Goal: Check status

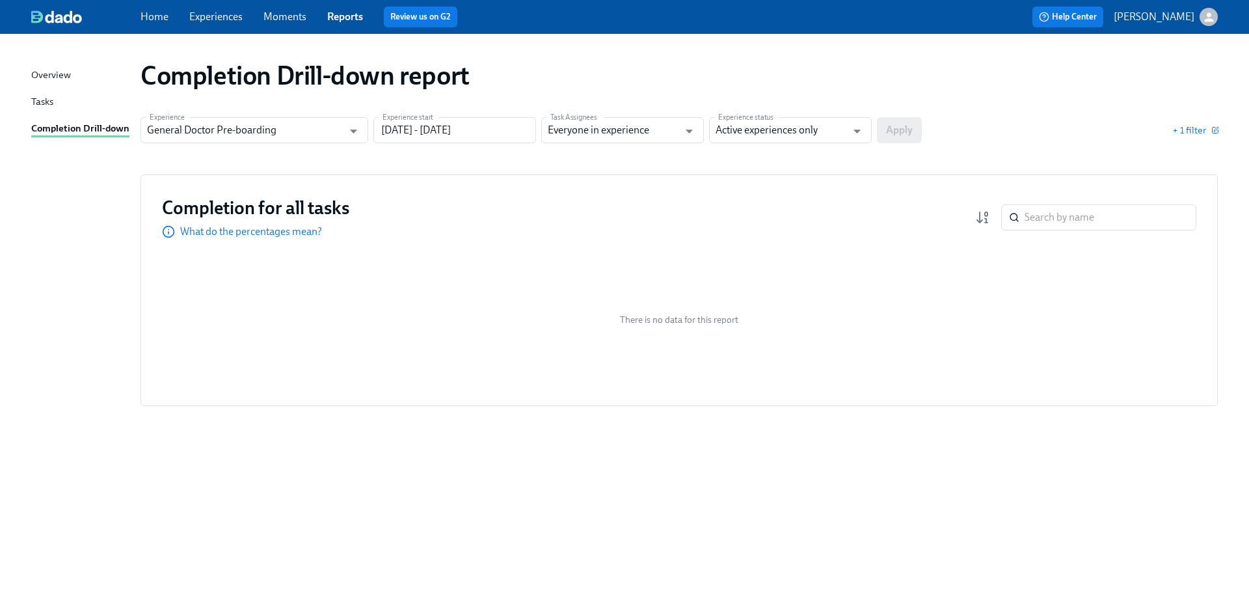
click at [221, 18] on link "Experiences" at bounding box center [215, 16] width 53 height 12
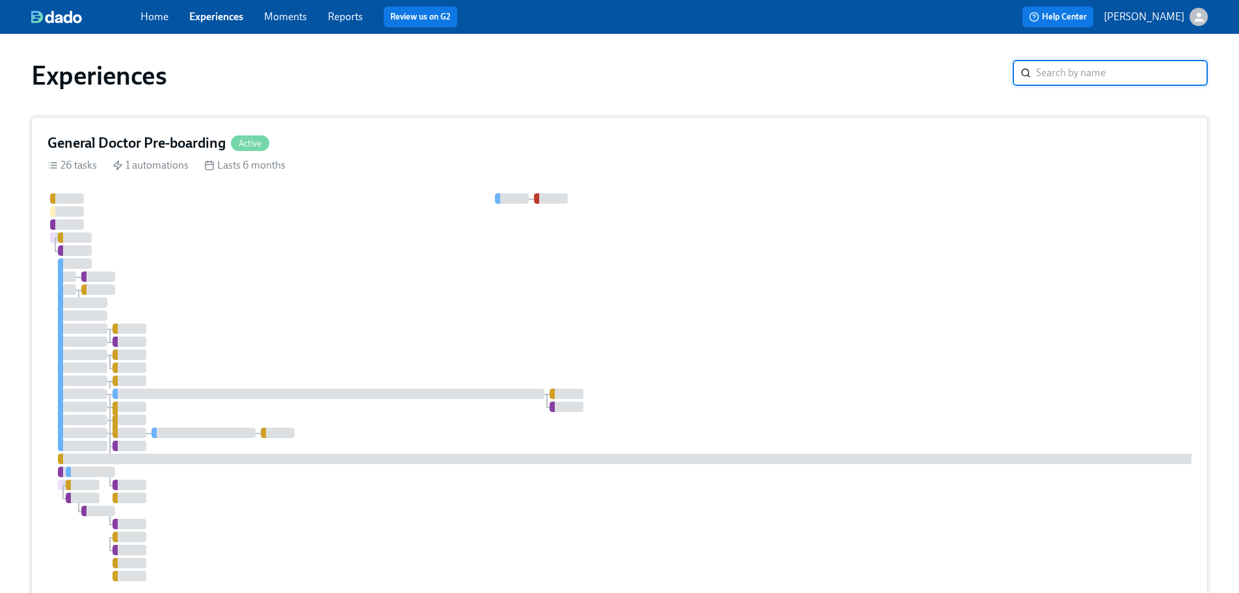
click at [355, 148] on div "General Doctor Pre-boarding Active" at bounding box center [619, 143] width 1144 height 20
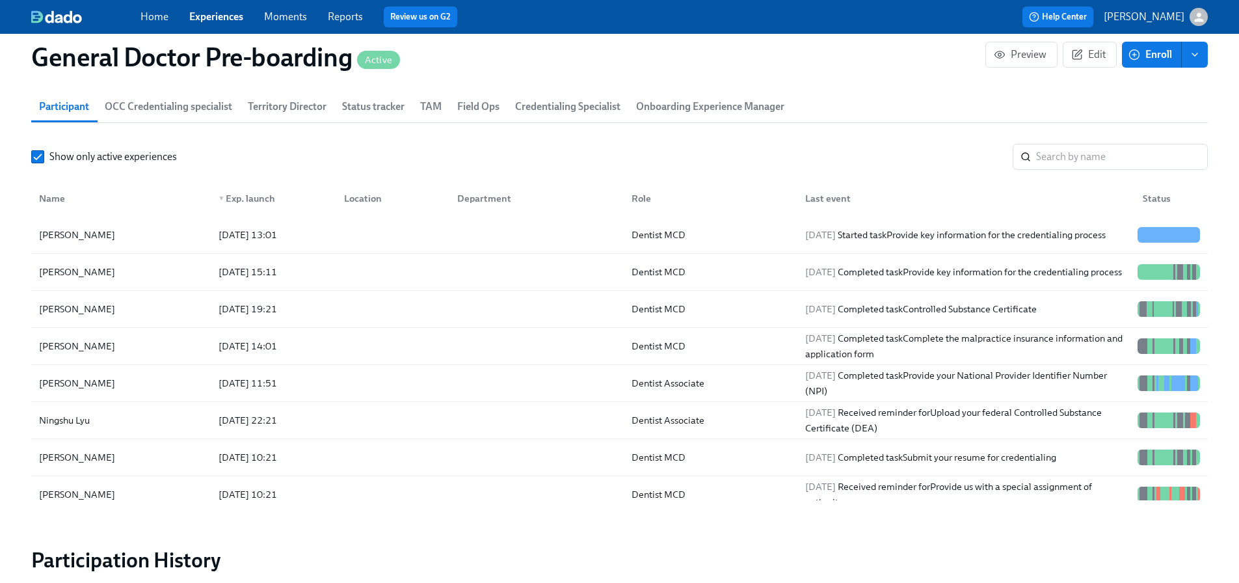
scroll to position [2017, 0]
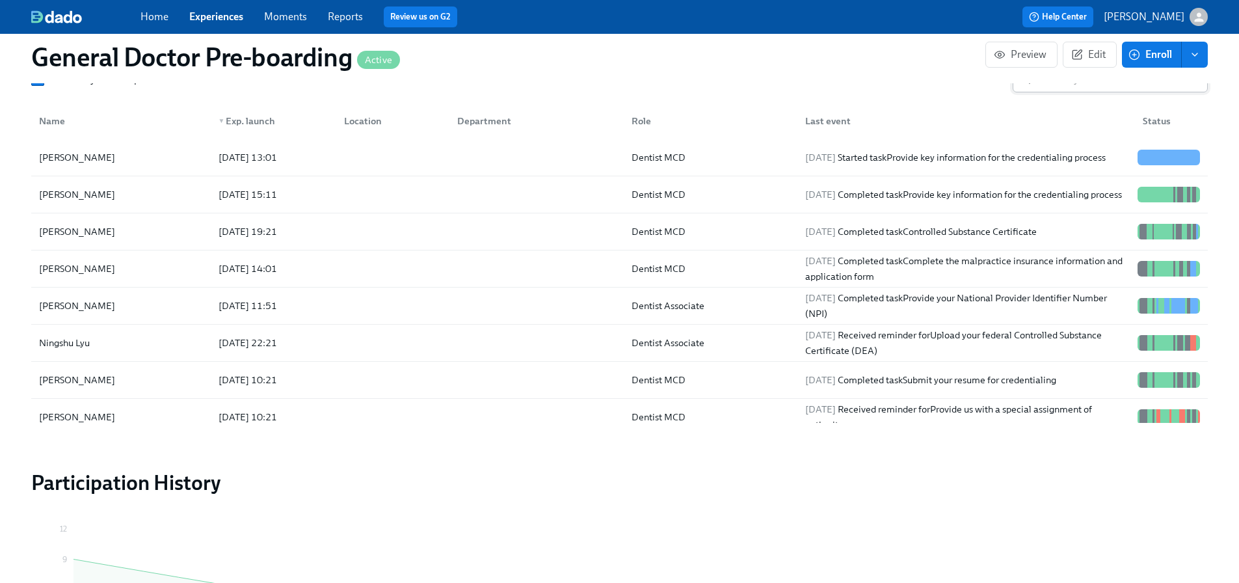
click at [1051, 92] on input "search" at bounding box center [1122, 79] width 172 height 26
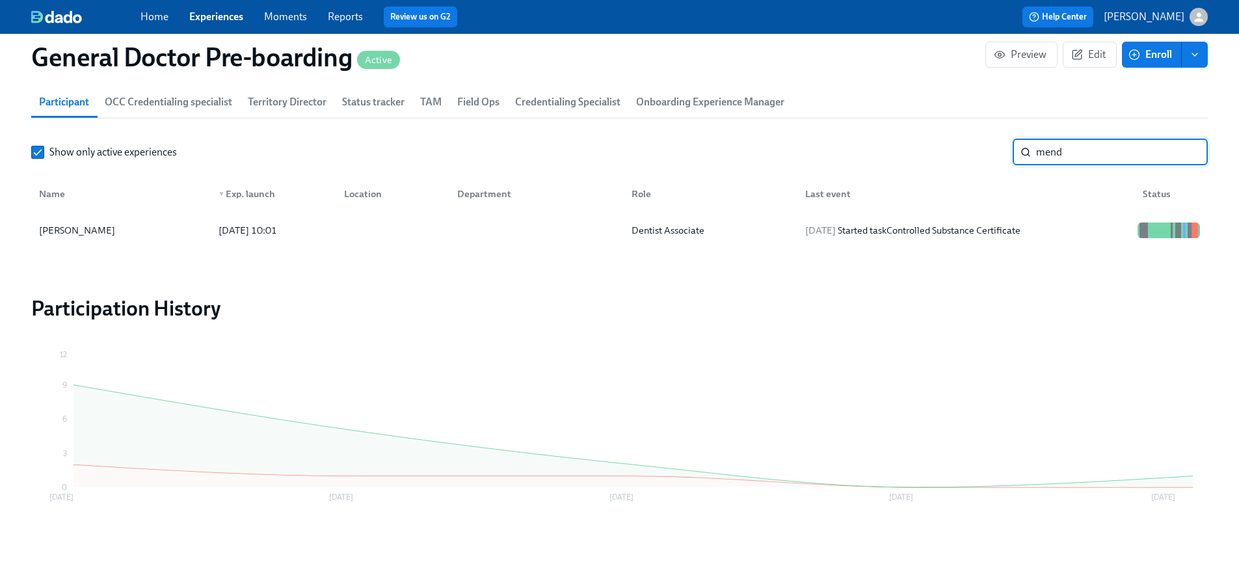
scroll to position [1963, 0]
type input "mend"
click at [260, 233] on div "[DATE] 10:01" at bounding box center [247, 230] width 69 height 16
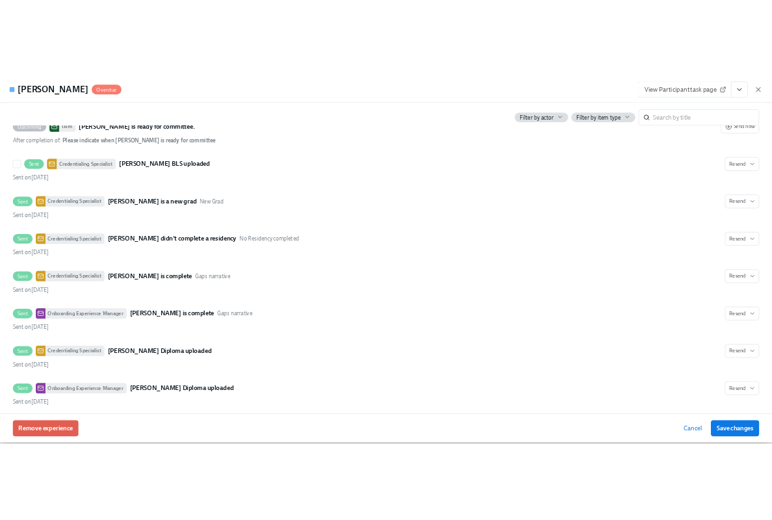
scroll to position [3448, 0]
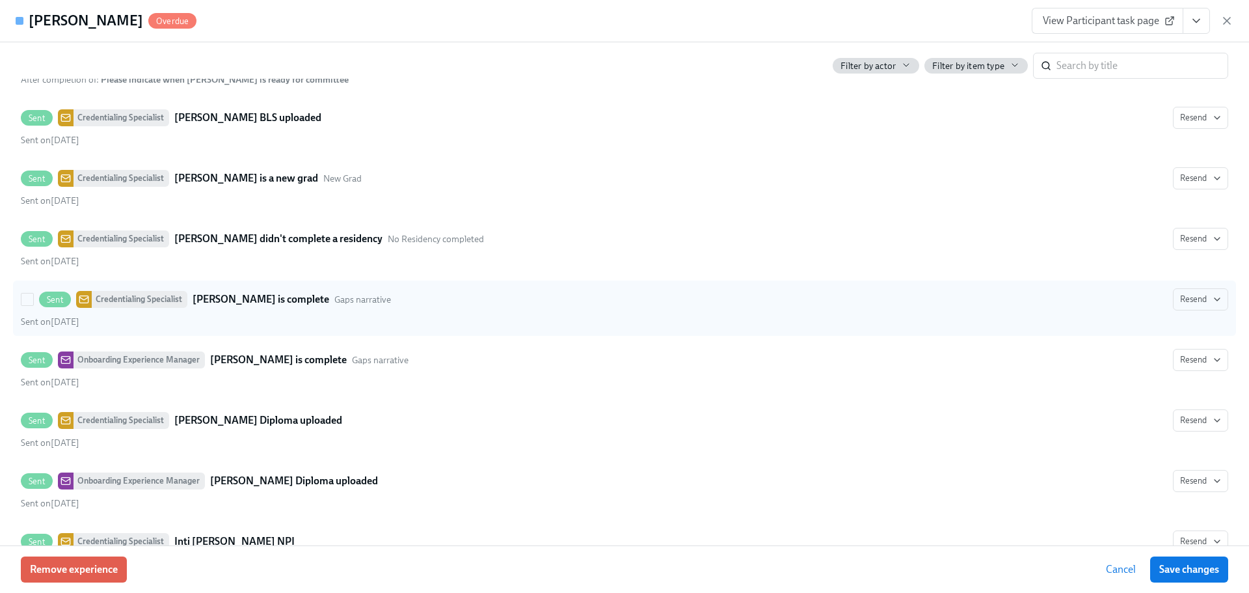
click at [83, 304] on icon at bounding box center [84, 299] width 10 height 10
click at [33, 305] on input "Sent Credentialing Specialist [PERSON_NAME] is complete Gaps narrative Resend S…" at bounding box center [27, 299] width 12 height 12
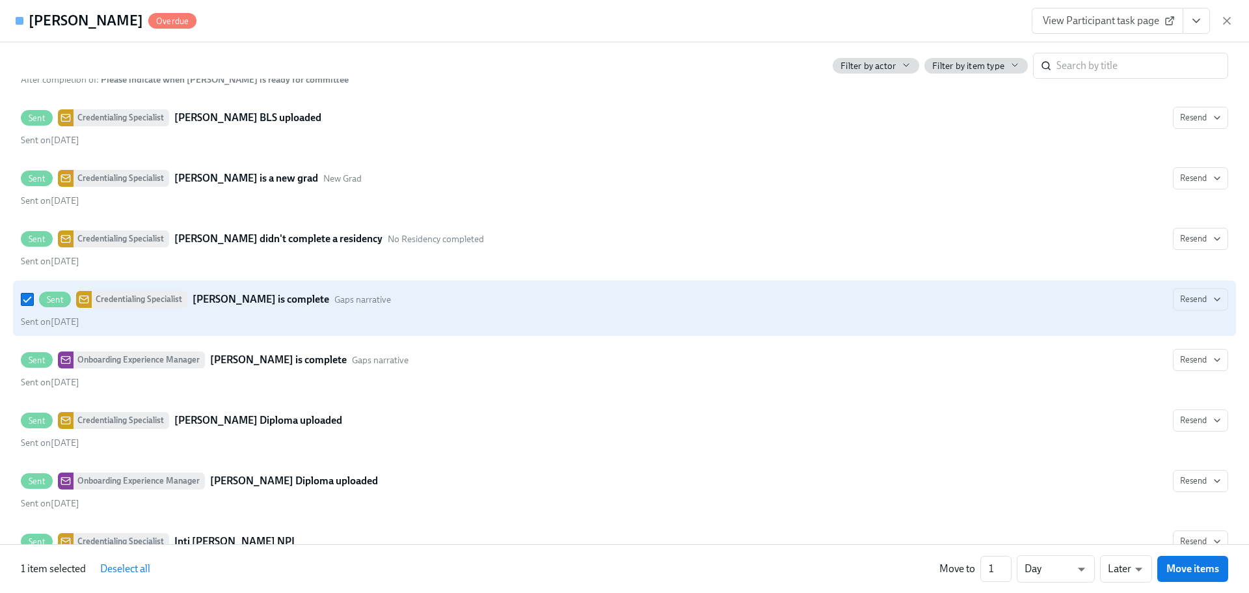
click at [83, 304] on icon at bounding box center [84, 299] width 10 height 10
click at [33, 305] on input "Sent Credentialing Specialist [PERSON_NAME] is complete Gaps narrative Resend S…" at bounding box center [27, 299] width 12 height 12
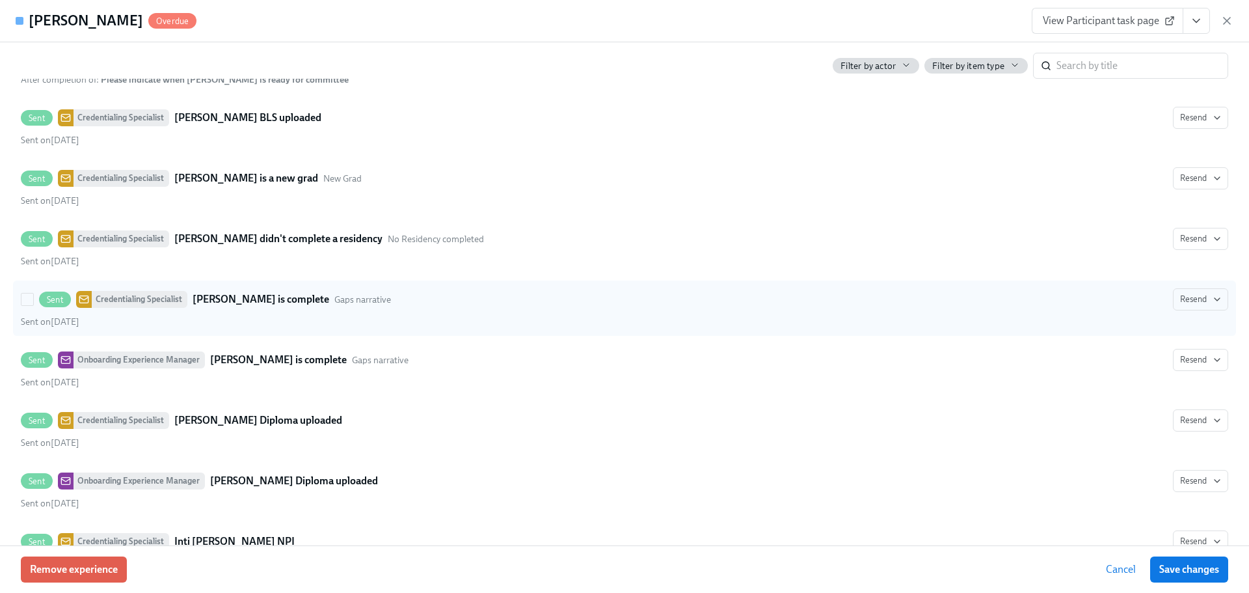
click at [275, 307] on strong "[PERSON_NAME] is complete" at bounding box center [261, 299] width 137 height 16
click at [33, 305] on input "Sent Credentialing Specialist [PERSON_NAME] is complete Gaps narrative Resend S…" at bounding box center [27, 299] width 12 height 12
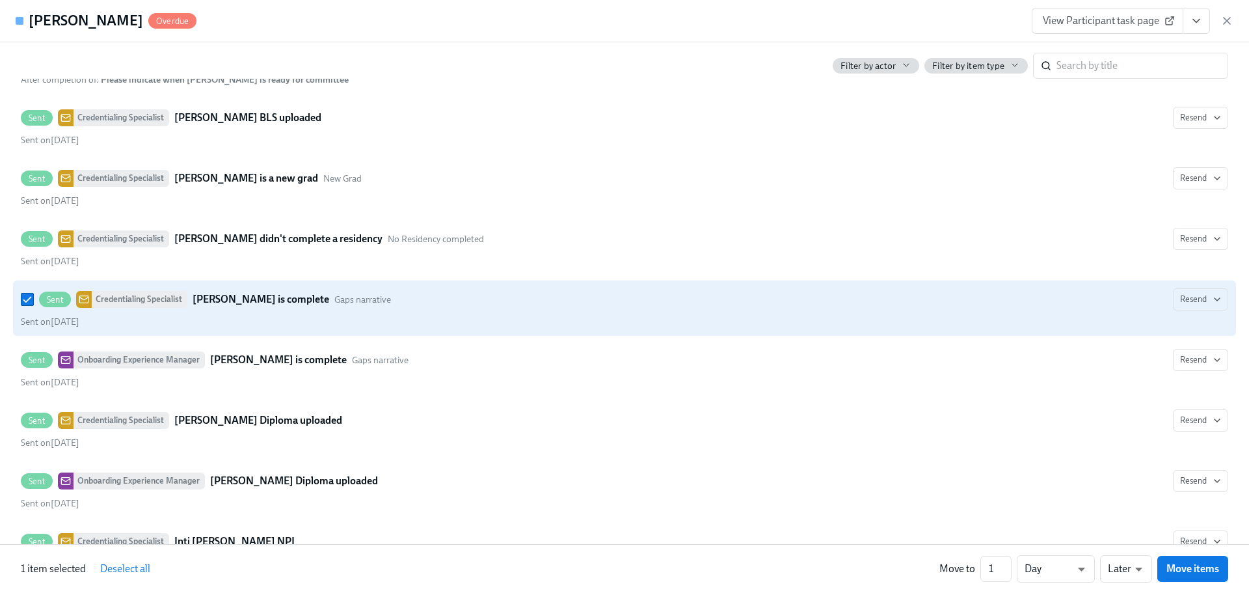
click at [275, 307] on strong "[PERSON_NAME] is complete" at bounding box center [261, 299] width 137 height 16
click at [33, 305] on input "Sent Credentialing Specialist [PERSON_NAME] is complete Gaps narrative Resend S…" at bounding box center [27, 299] width 12 height 12
checkbox input "false"
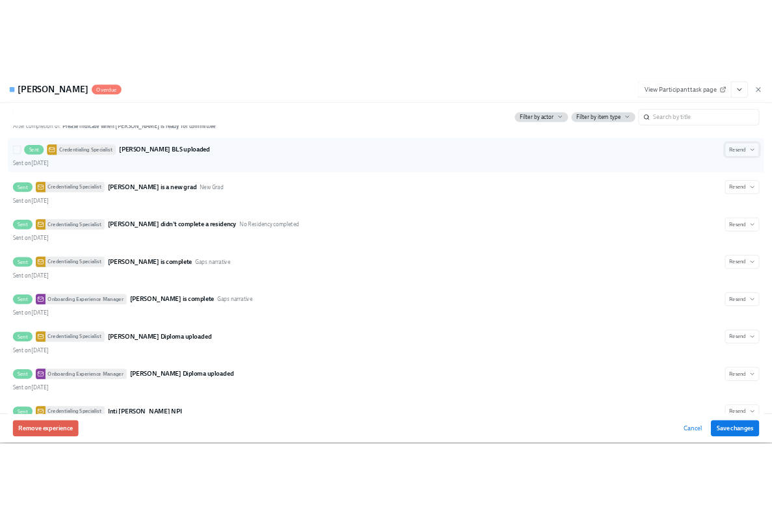
scroll to position [3417, 0]
